Goal: Find specific page/section: Find specific page/section

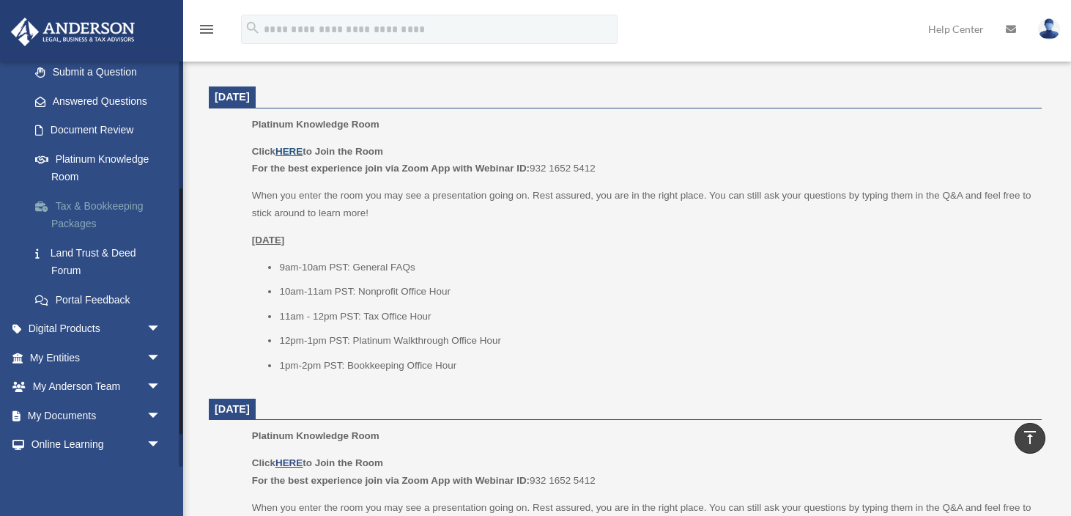
scroll to position [211, 0]
click at [106, 420] on link "My Documents arrow_drop_down" at bounding box center [96, 414] width 173 height 29
click at [156, 414] on span "arrow_drop_down" at bounding box center [161, 415] width 29 height 30
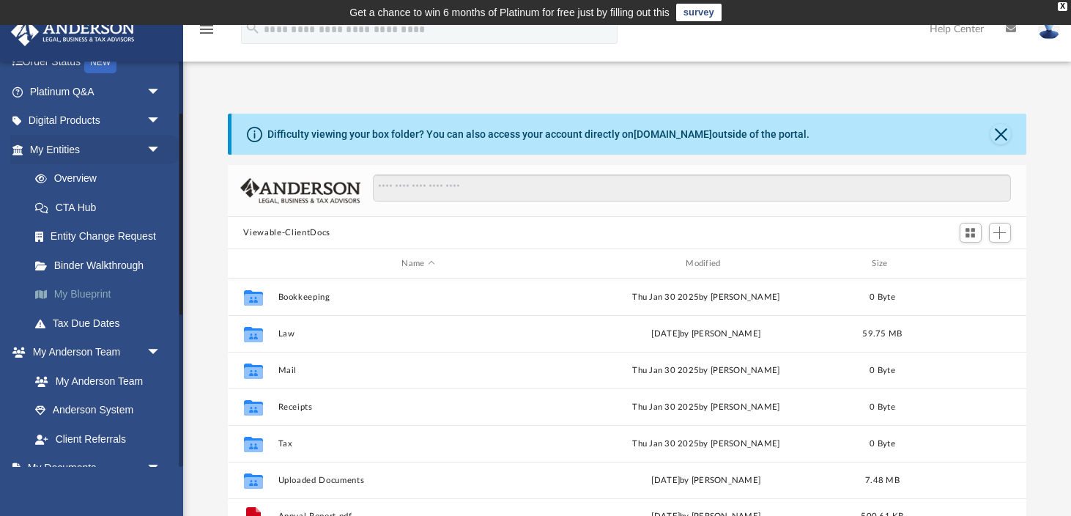
scroll to position [108, 0]
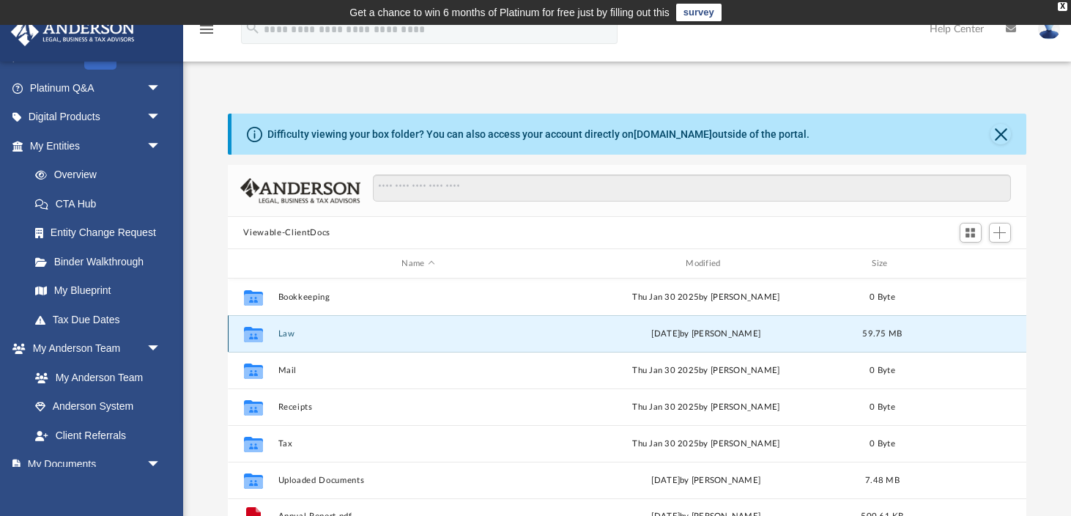
click at [294, 334] on button "Law" at bounding box center [418, 334] width 281 height 10
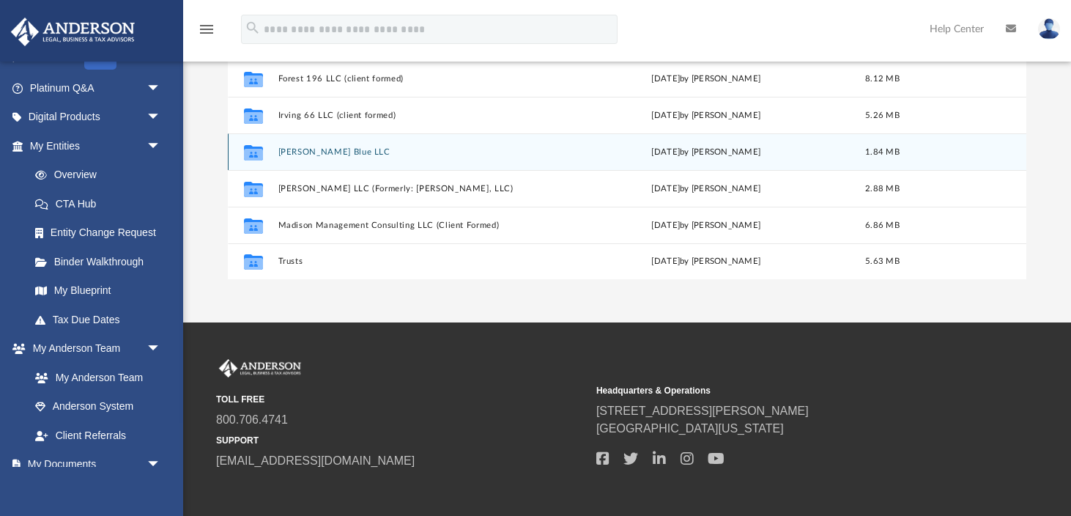
scroll to position [298, 0]
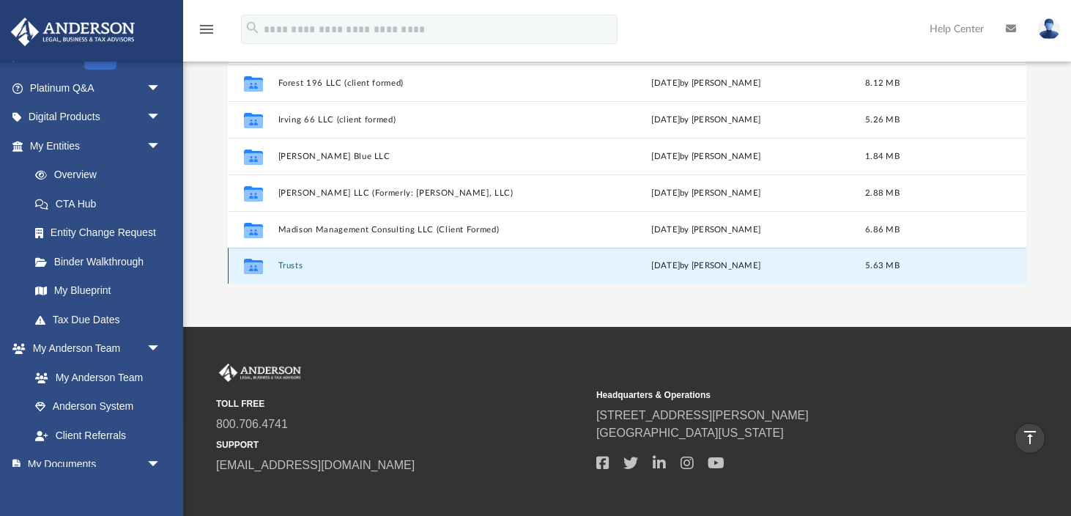
click at [295, 267] on button "Trusts" at bounding box center [418, 266] width 281 height 10
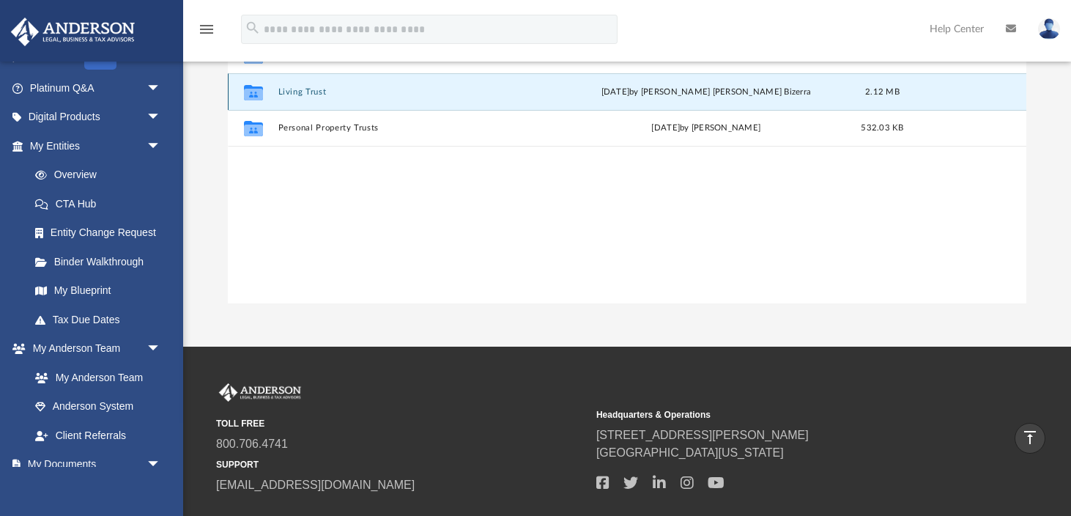
click at [283, 94] on button "Living Trust" at bounding box center [418, 92] width 281 height 10
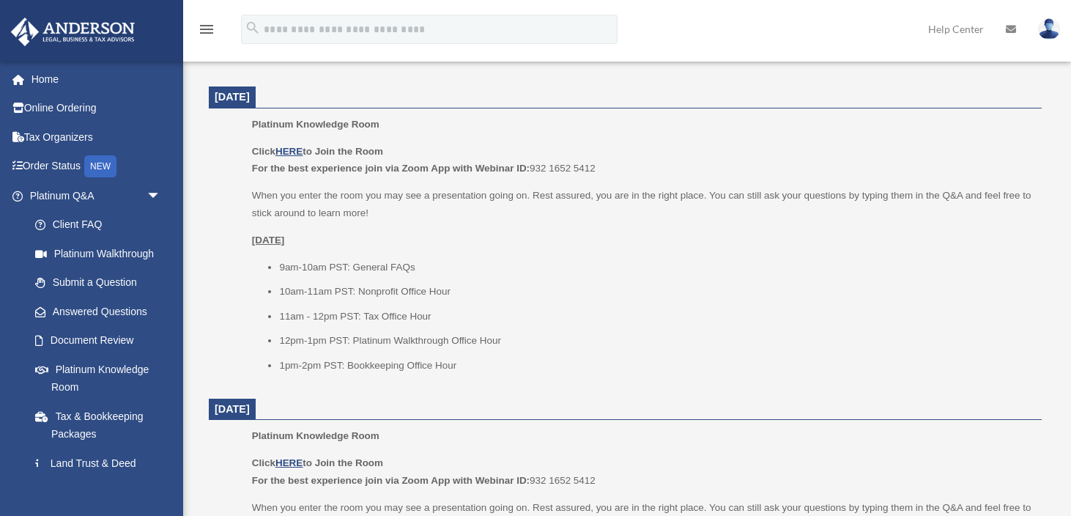
click at [378, 235] on p "[DATE]" at bounding box center [642, 241] width 780 height 18
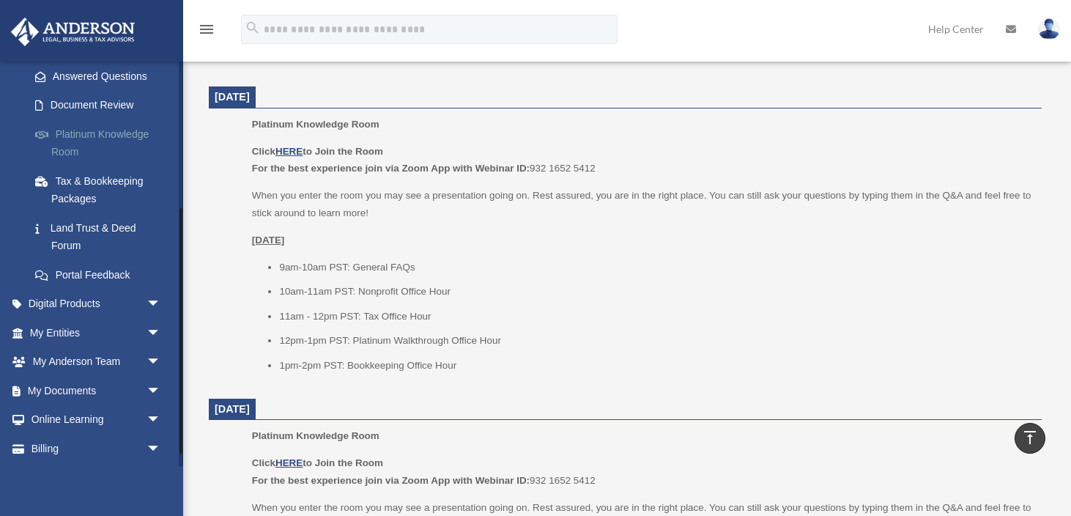
scroll to position [243, 0]
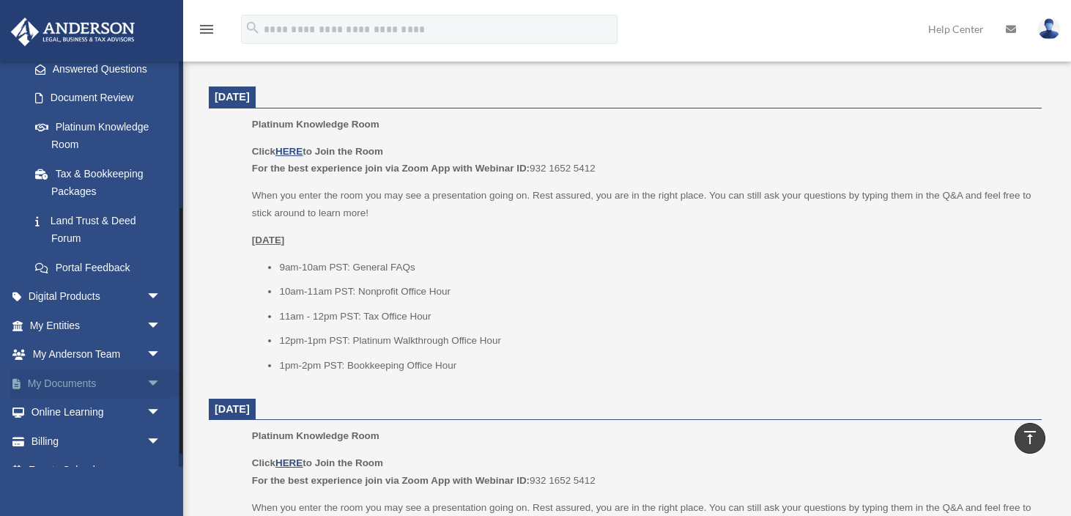
click at [159, 382] on span "arrow_drop_down" at bounding box center [161, 384] width 29 height 30
click at [75, 416] on link "Box" at bounding box center [102, 412] width 163 height 29
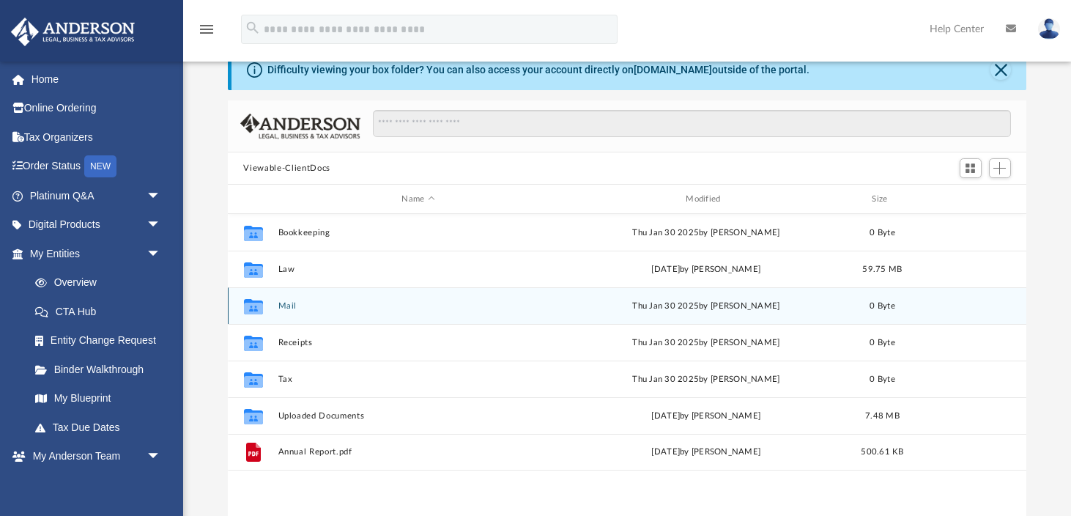
scroll to position [75, 0]
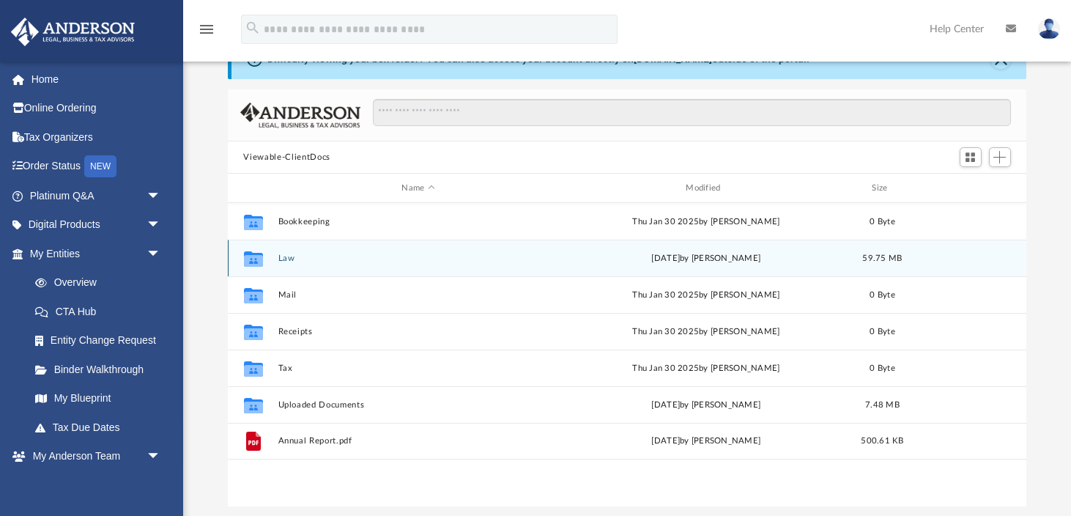
click at [317, 262] on button "Law" at bounding box center [418, 259] width 281 height 10
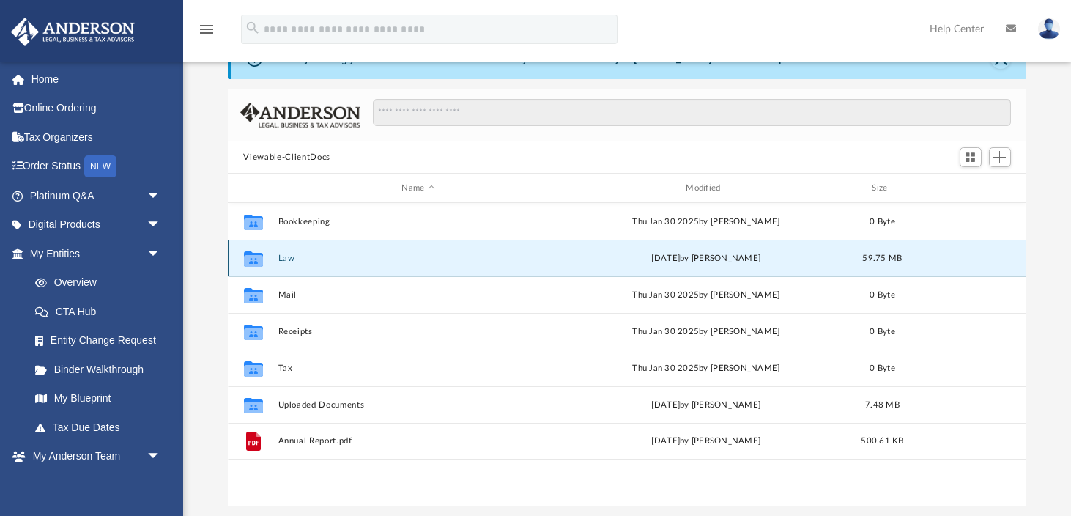
click at [317, 262] on button "Law" at bounding box center [418, 259] width 281 height 10
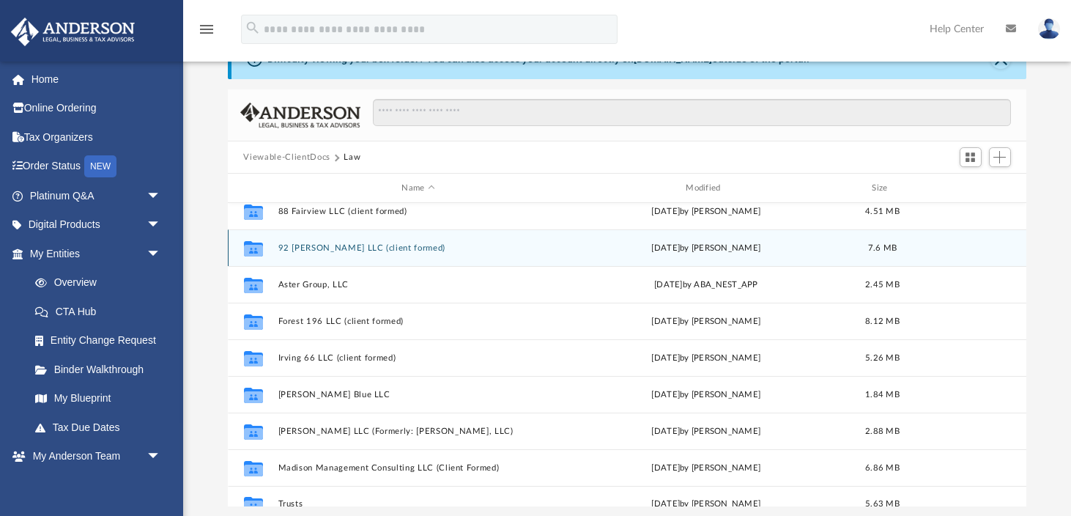
scroll to position [209, 0]
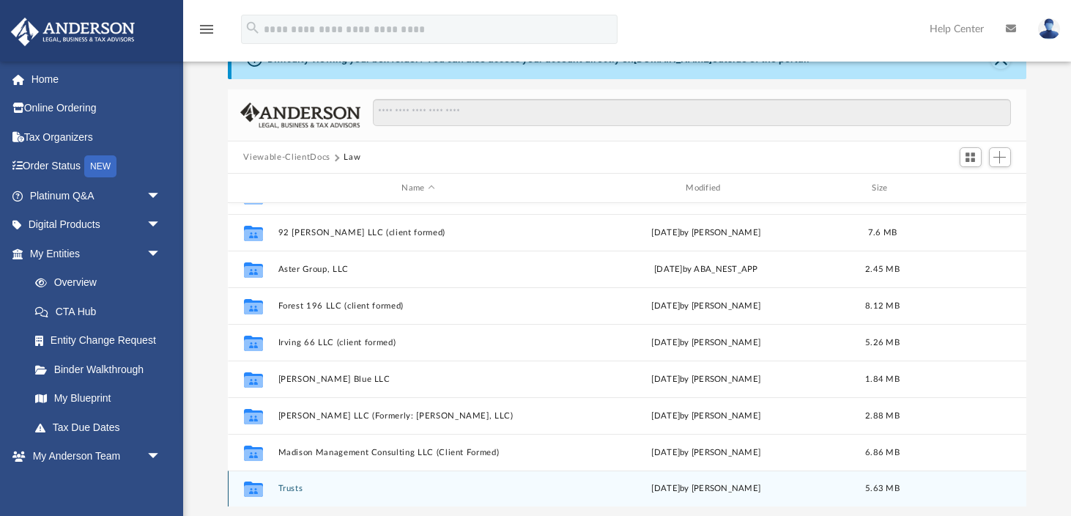
click at [291, 494] on div "Collaborated Folder Trusts yesterday by Greg Coughlan 5.63 MB" at bounding box center [628, 488] width 800 height 37
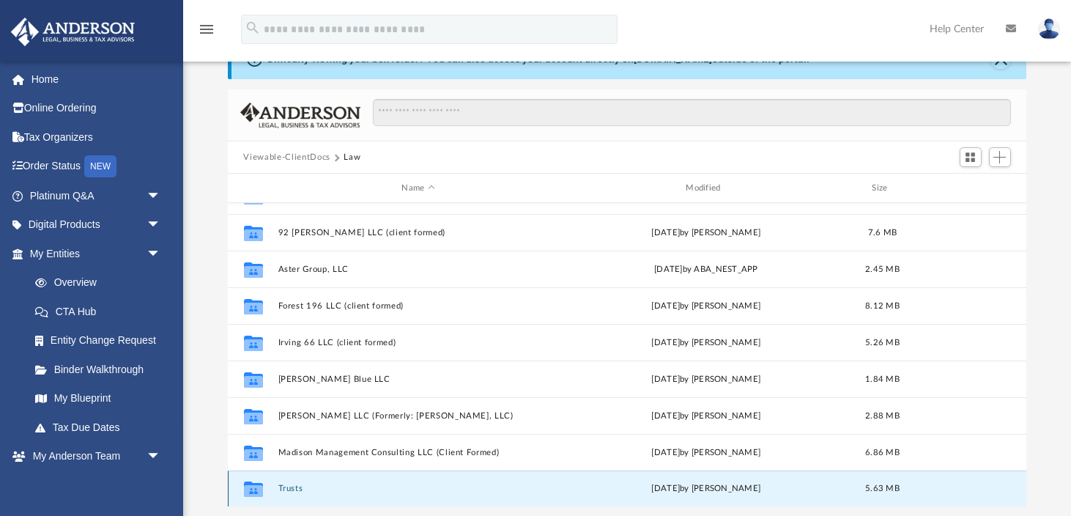
click at [291, 494] on div "Collaborated Folder Trusts yesterday by Greg Coughlan 5.63 MB" at bounding box center [628, 488] width 800 height 37
click at [291, 487] on button "Trusts" at bounding box center [418, 489] width 281 height 10
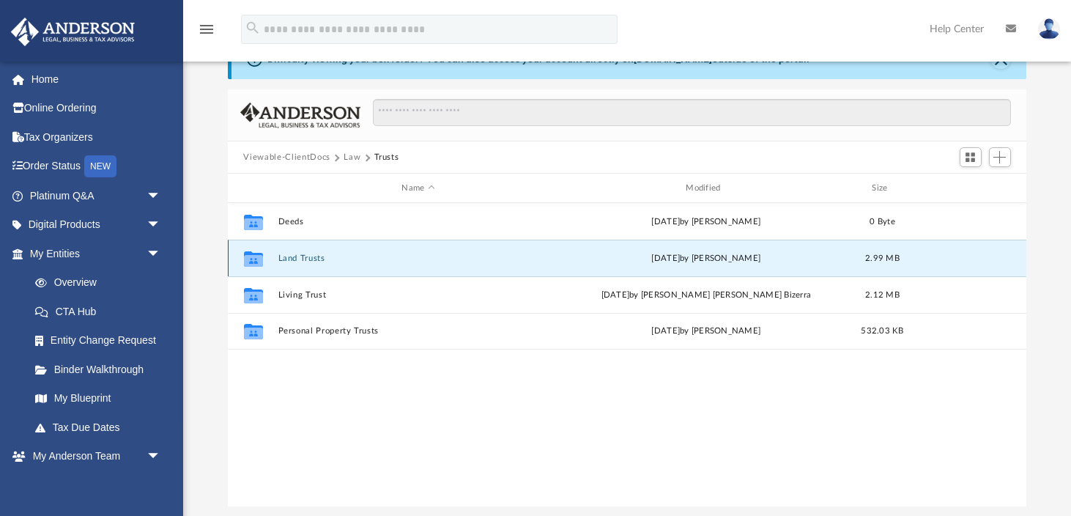
click at [296, 259] on button "Land Trusts" at bounding box center [418, 259] width 281 height 10
